Goal: Find contact information

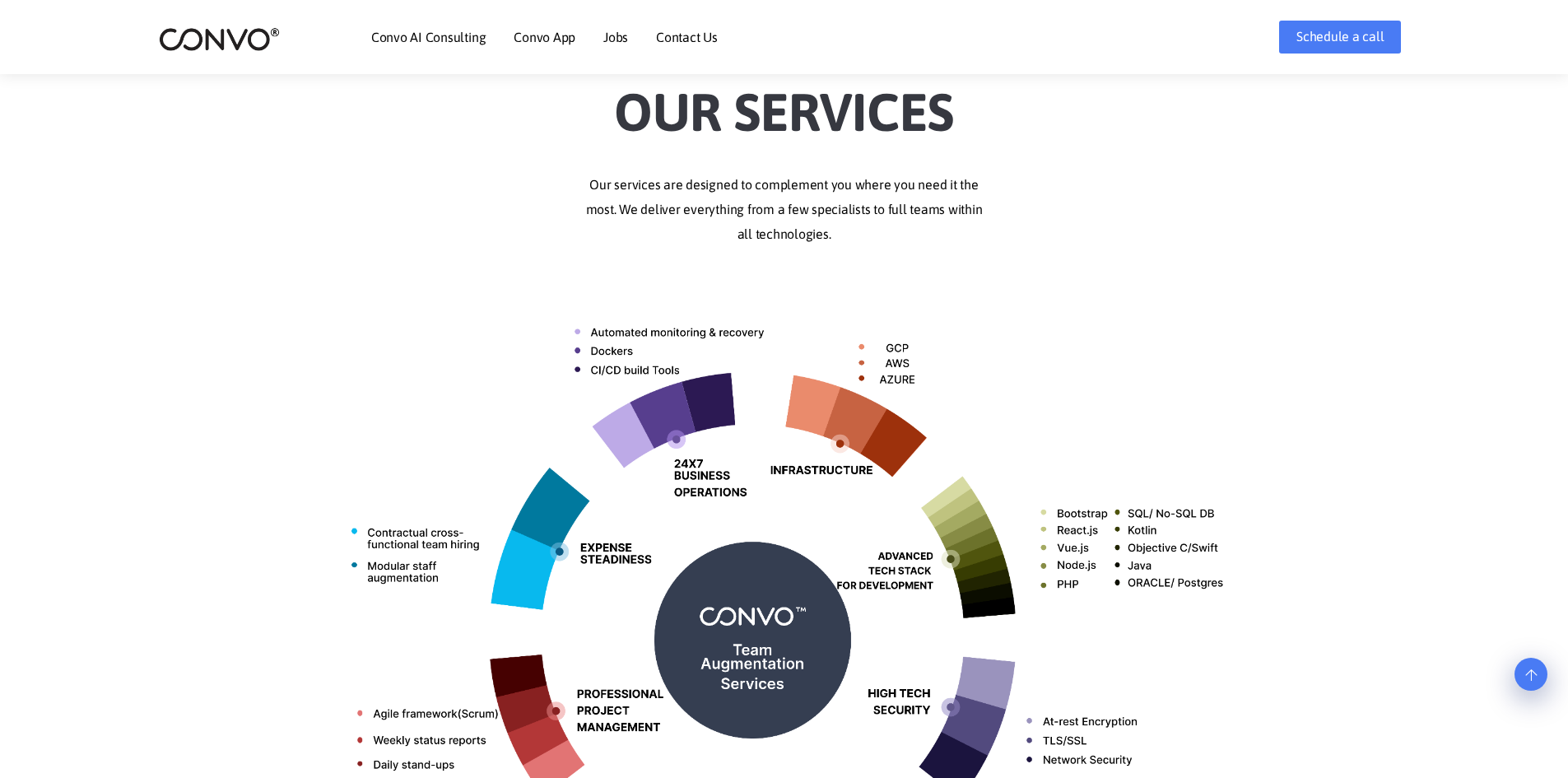
scroll to position [824, 0]
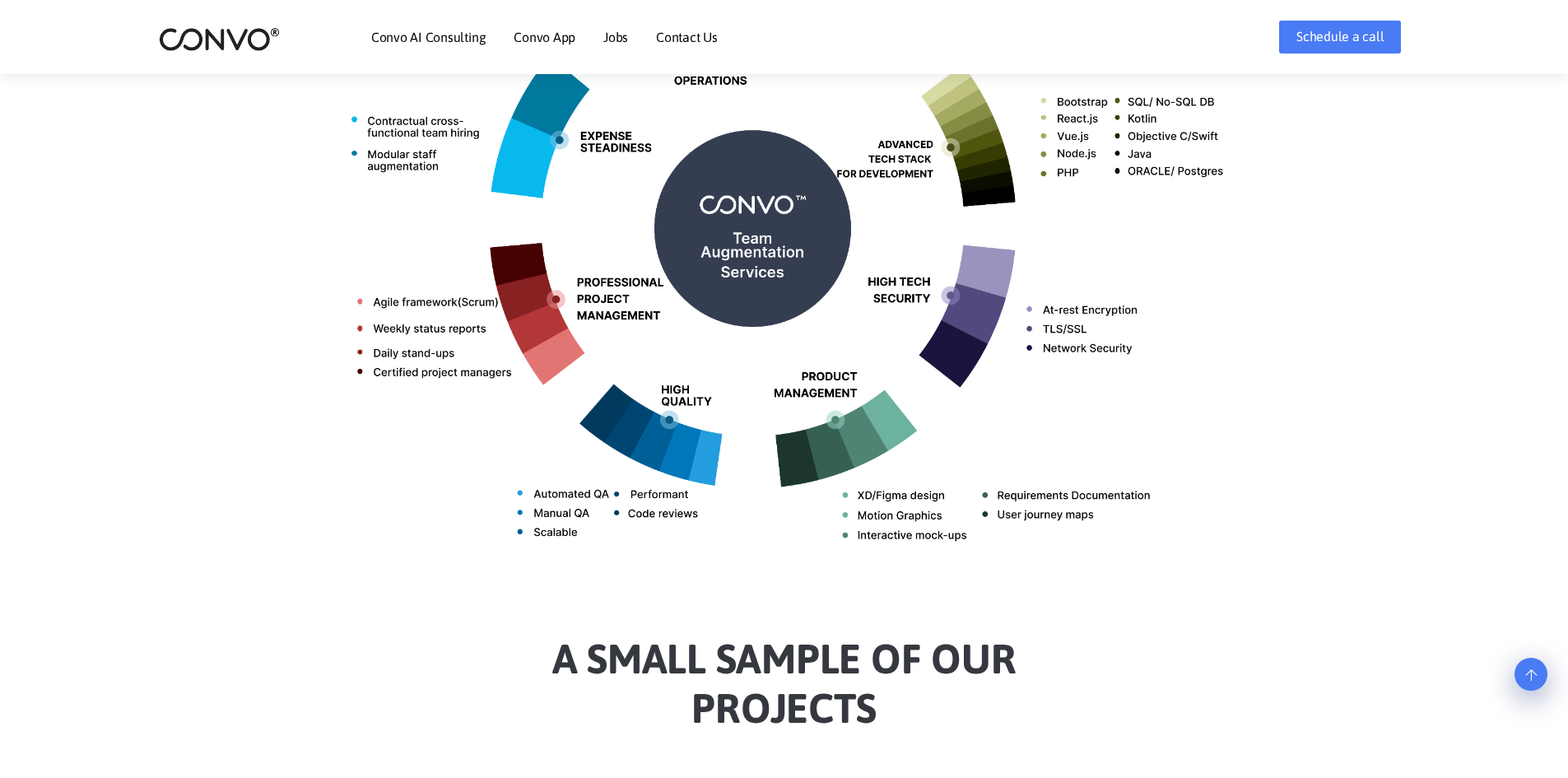
click at [690, 37] on link "Contact Us" at bounding box center [687, 37] width 62 height 14
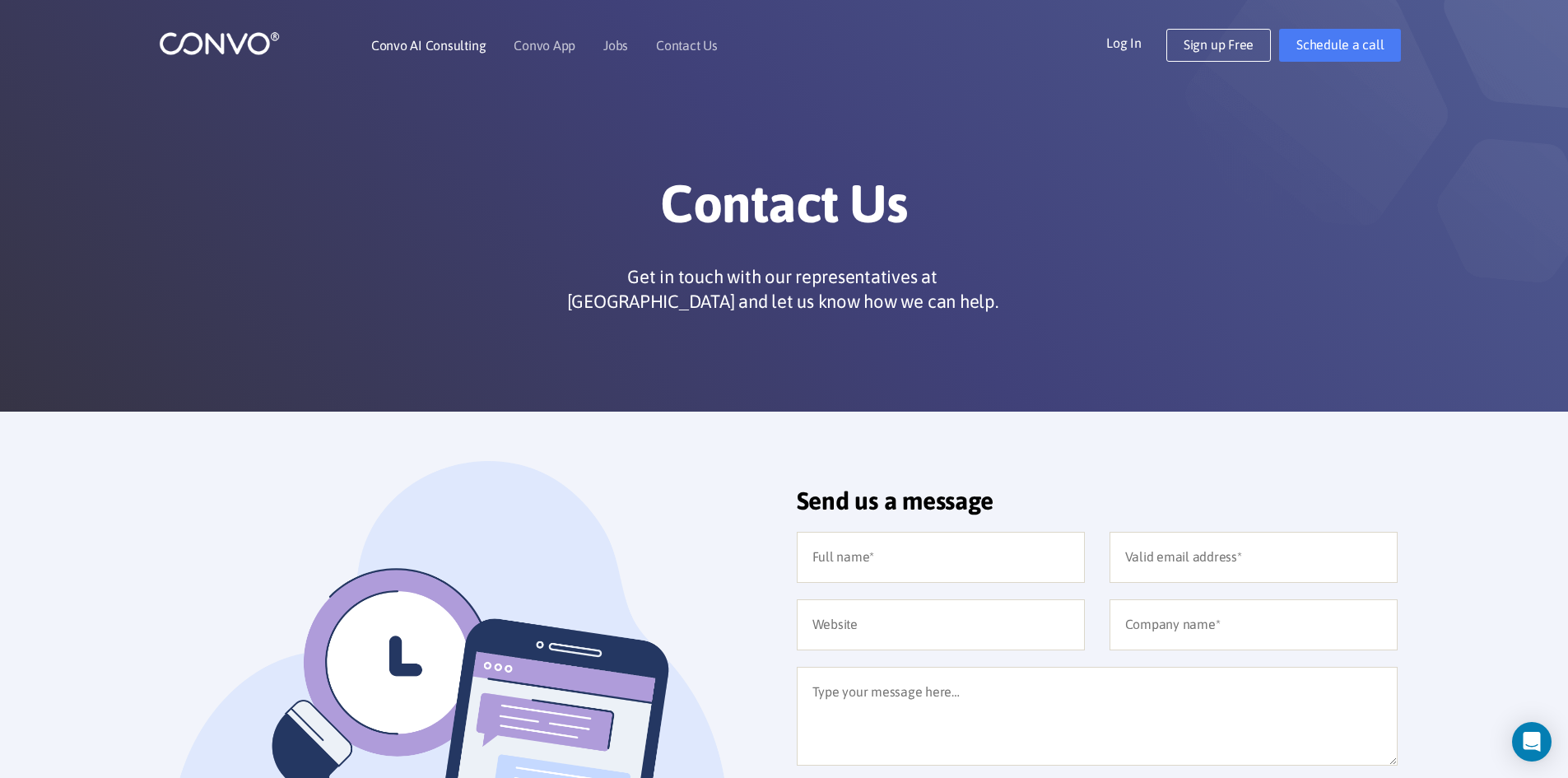
click at [438, 40] on link "Convo AI Consulting" at bounding box center [428, 45] width 114 height 14
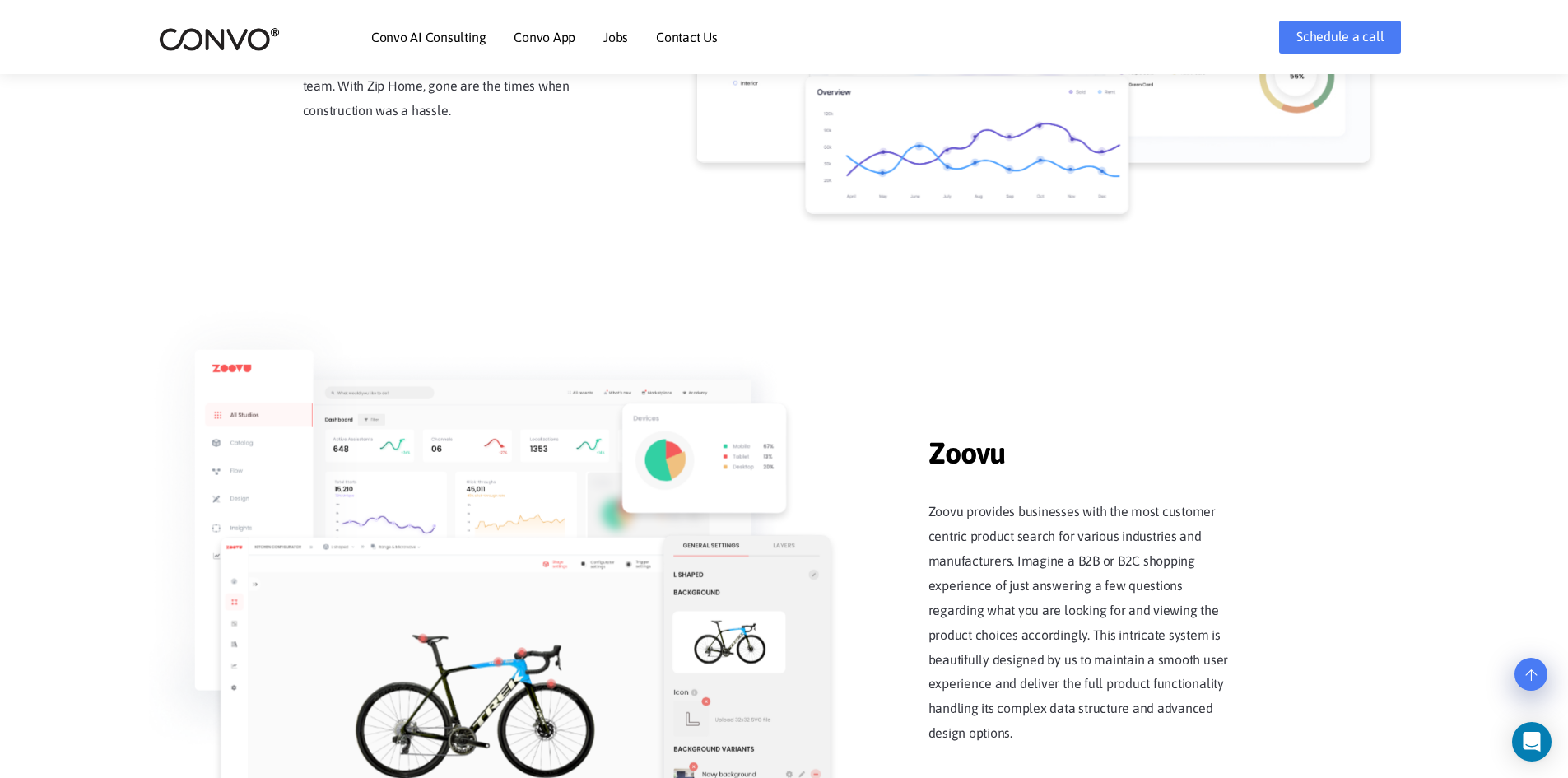
scroll to position [2471, 0]
